Goal: Find specific page/section: Find specific page/section

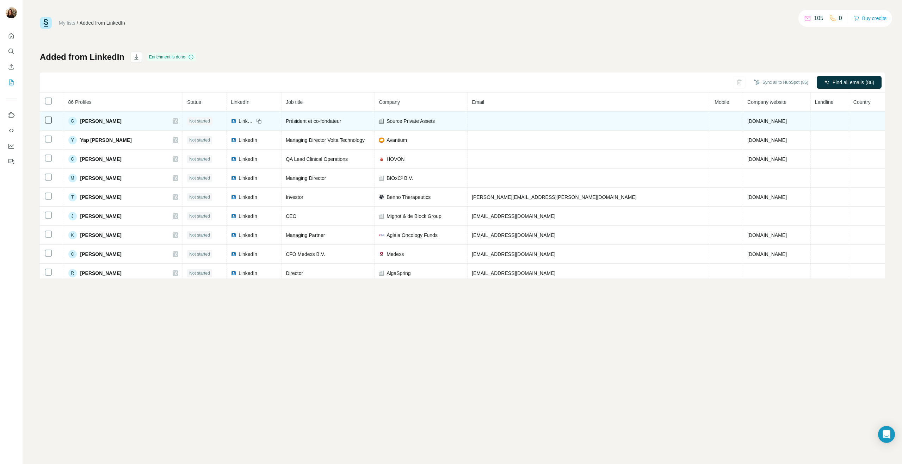
drag, startPoint x: 254, startPoint y: 121, endPoint x: 243, endPoint y: 121, distance: 11.6
click at [227, 121] on td "Not started" at bounding box center [205, 121] width 44 height 19
click at [210, 123] on span "Not started" at bounding box center [199, 121] width 21 height 6
click at [82, 121] on div "G [PERSON_NAME]" at bounding box center [94, 121] width 53 height 8
click at [74, 120] on div "G" at bounding box center [72, 121] width 8 height 8
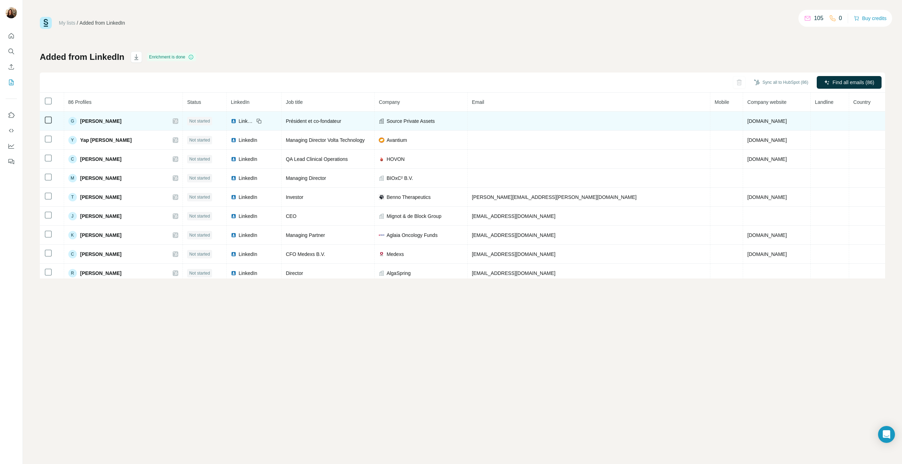
click at [76, 120] on div "G" at bounding box center [72, 121] width 8 height 8
click at [99, 120] on span "[PERSON_NAME]" at bounding box center [100, 121] width 41 height 7
drag, startPoint x: 80, startPoint y: 120, endPoint x: 159, endPoint y: 120, distance: 78.6
click at [160, 120] on div "G [PERSON_NAME]" at bounding box center [123, 121] width 110 height 8
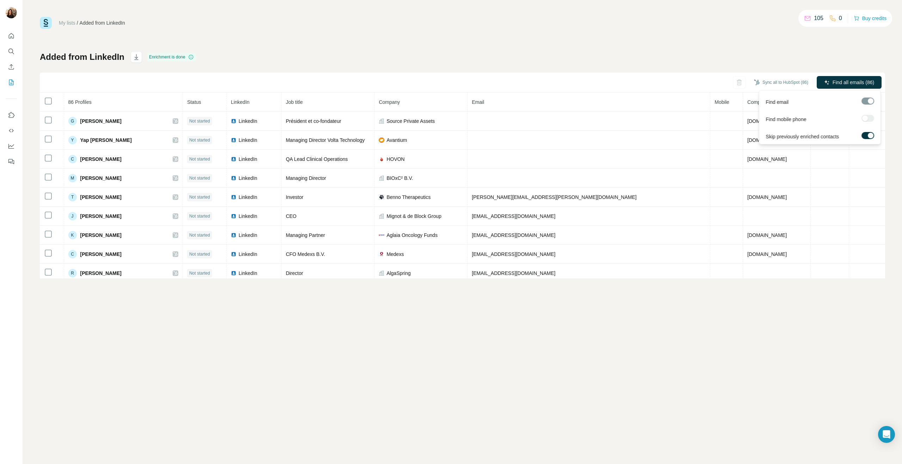
click at [868, 101] on div at bounding box center [868, 101] width 13 height 7
